Goal: Transaction & Acquisition: Book appointment/travel/reservation

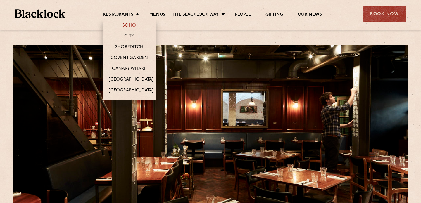
click at [131, 25] on link "Soho" at bounding box center [128, 26] width 13 height 6
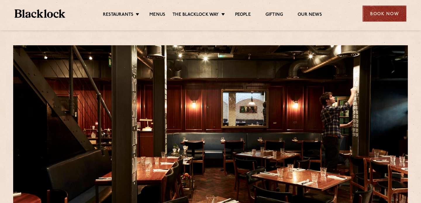
click at [374, 16] on div "Book Now" at bounding box center [384, 14] width 44 height 16
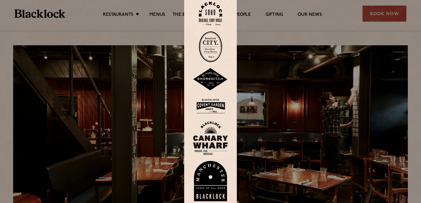
click at [214, 15] on img at bounding box center [210, 14] width 23 height 24
